Goal: Task Accomplishment & Management: Use online tool/utility

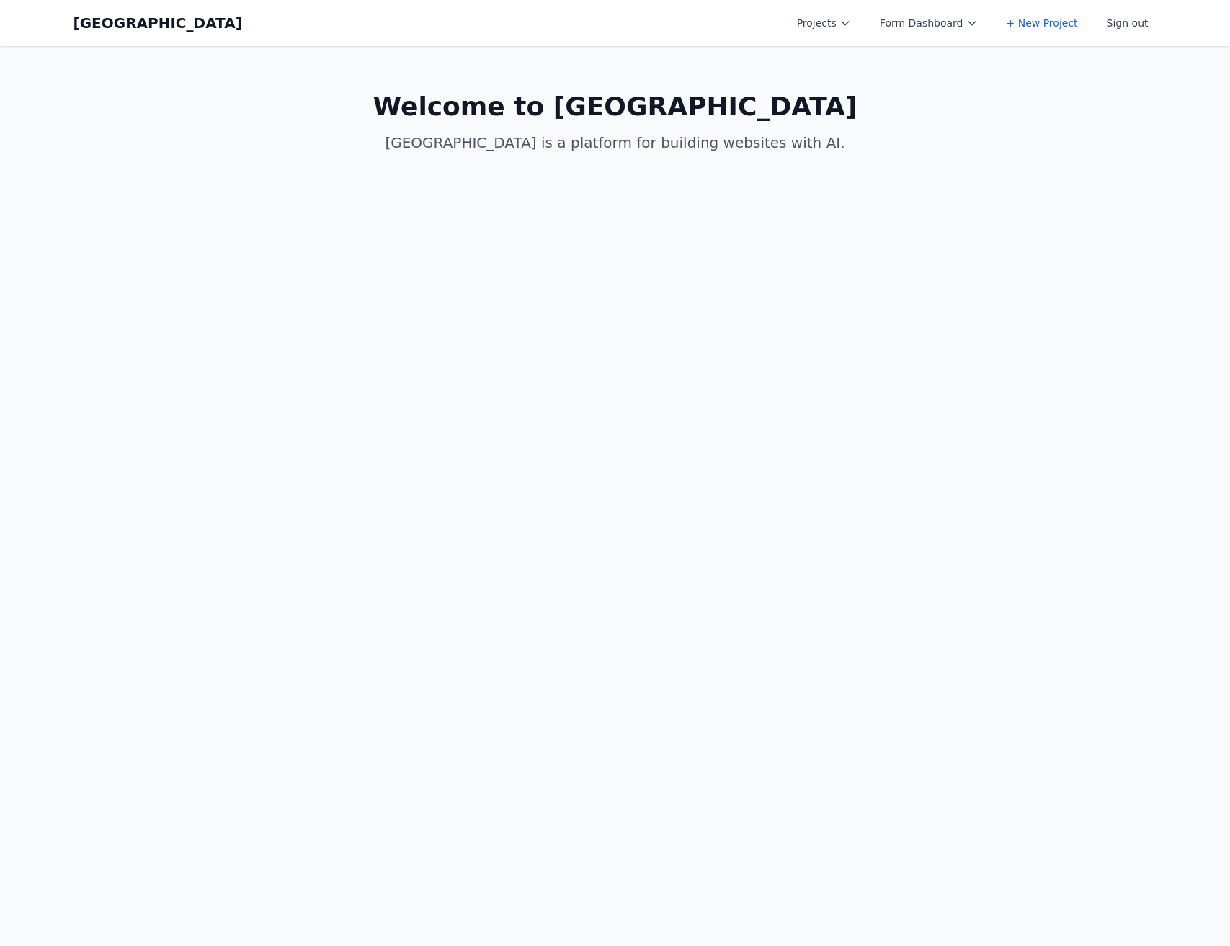
click at [825, 25] on button "Projects" at bounding box center [823, 23] width 71 height 26
click at [833, 64] on link "Albany Physical Therapy" at bounding box center [868, 58] width 161 height 26
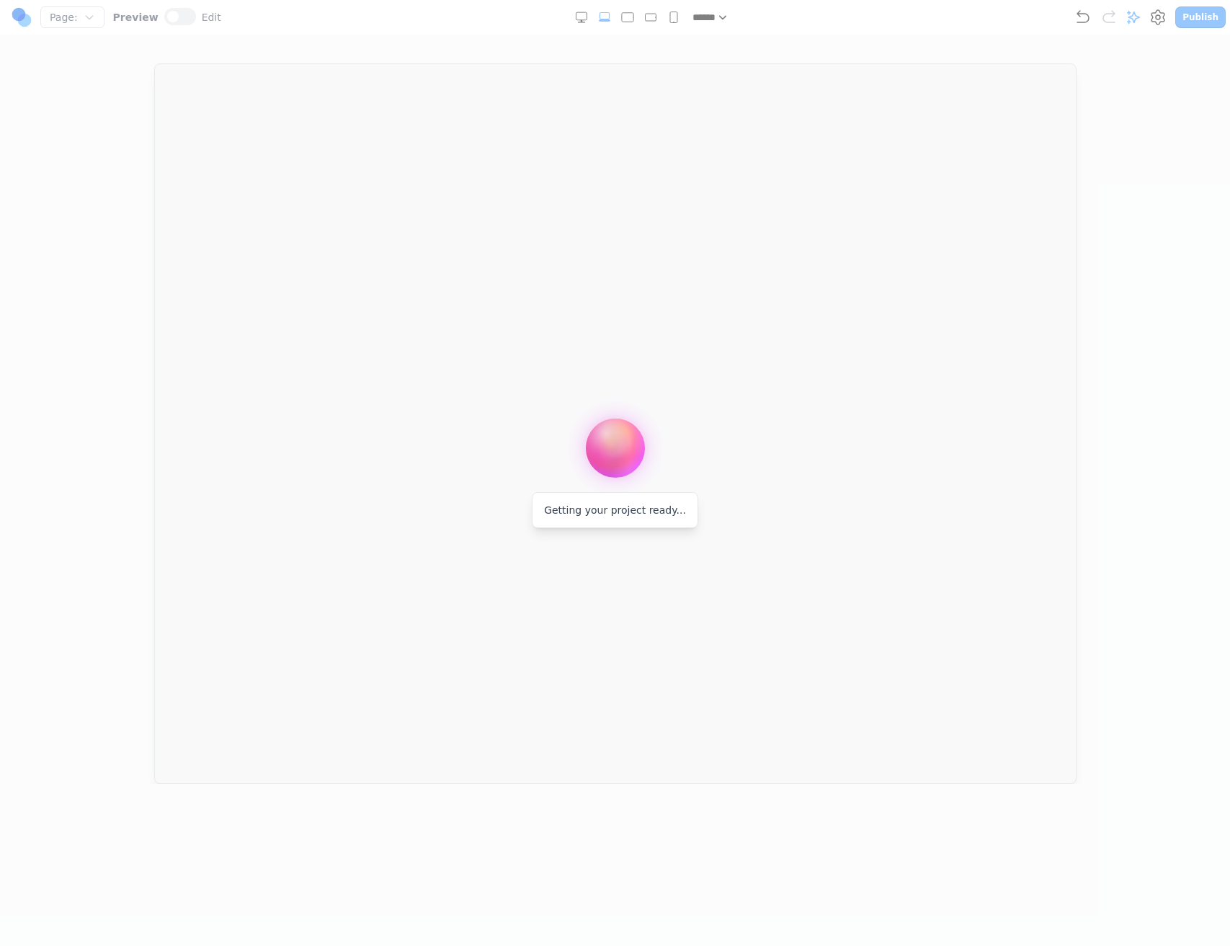
click at [49, 77] on div at bounding box center [615, 473] width 1230 height 946
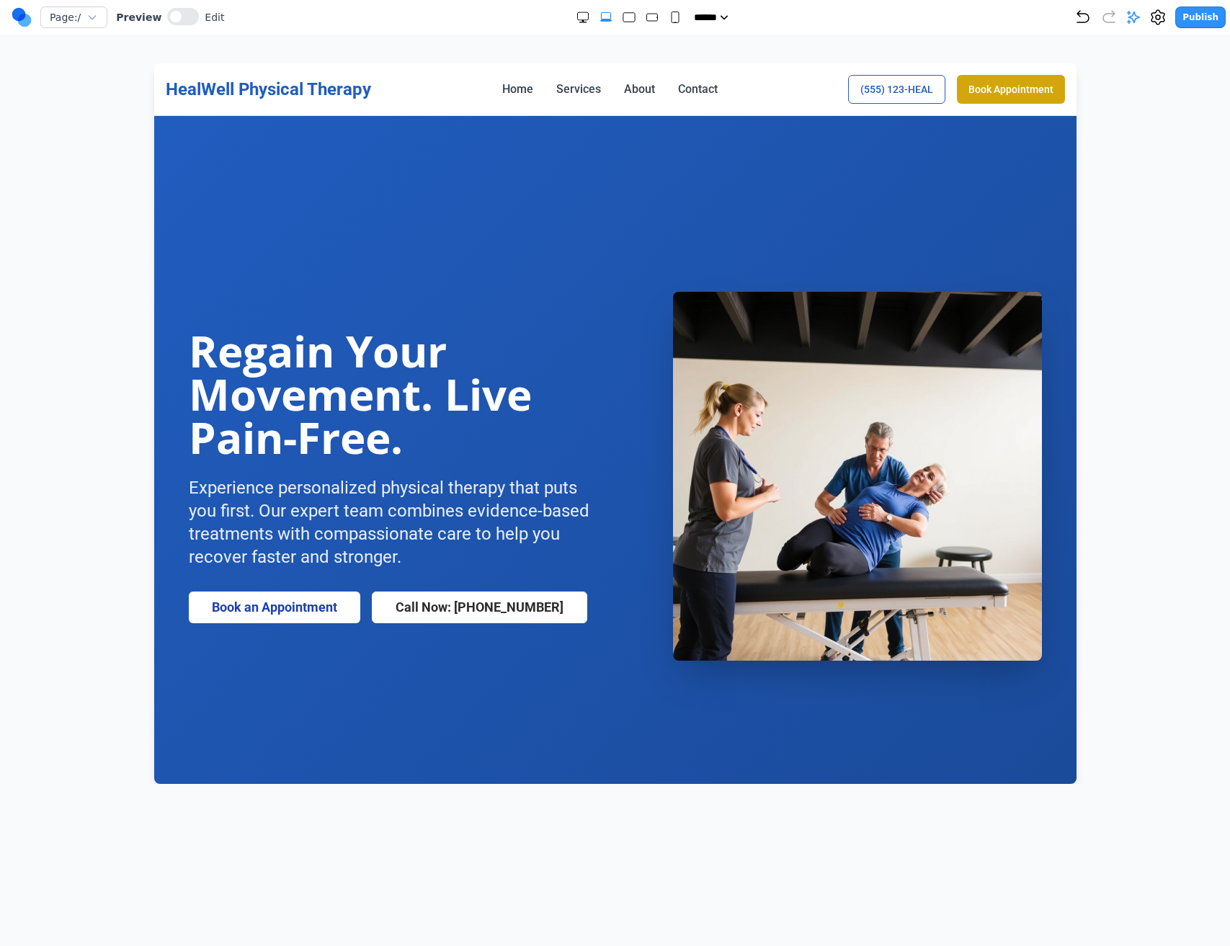
click at [802, 151] on section "Regain Your Movement. Live Pain-Free. Experience personalized physical therapy …" at bounding box center [614, 476] width 922 height 720
click at [802, 95] on div "HealWell Physical Therapy Home Services About Contact [PHONE_NUMBER] Book Appoi…" at bounding box center [614, 89] width 899 height 29
